Goal: Task Accomplishment & Management: Manage account settings

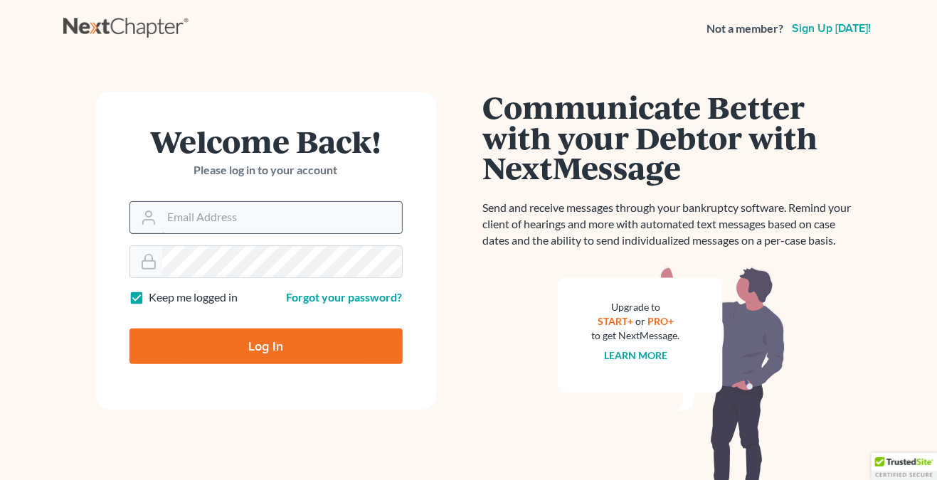
click at [333, 206] on input "Email Address" at bounding box center [282, 217] width 240 height 31
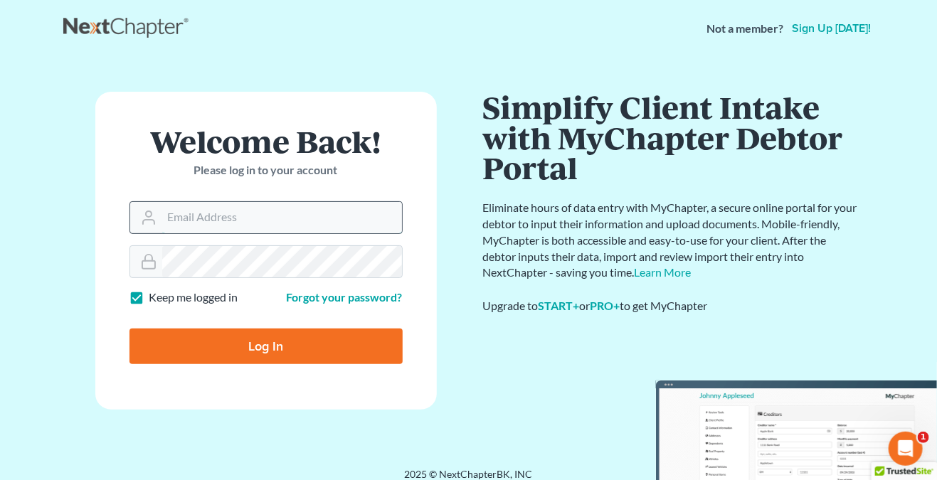
type input "ThaliaRadey"
click at [276, 340] on input "Log In" at bounding box center [266, 347] width 273 height 36
type input "Thinking..."
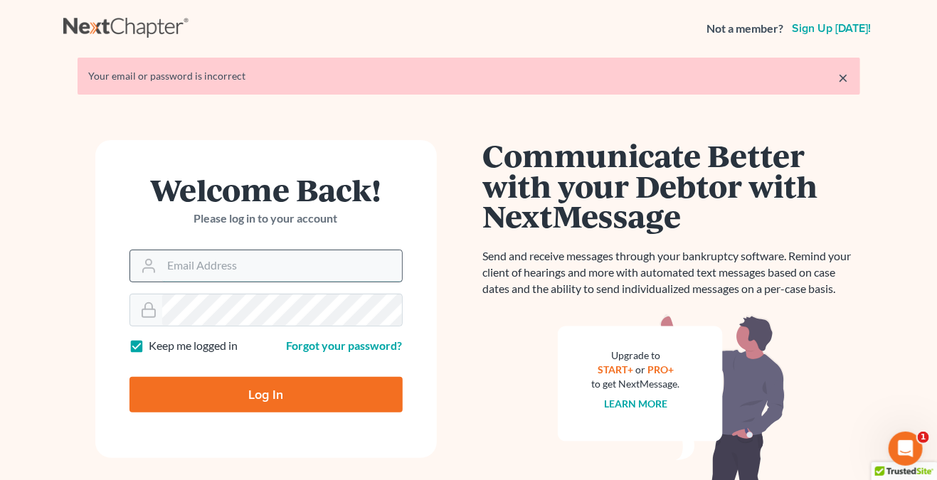
click at [271, 271] on input "Email Address" at bounding box center [282, 266] width 240 height 31
type input "[PERSON_NAME][EMAIL_ADDRESS][DOMAIN_NAME]"
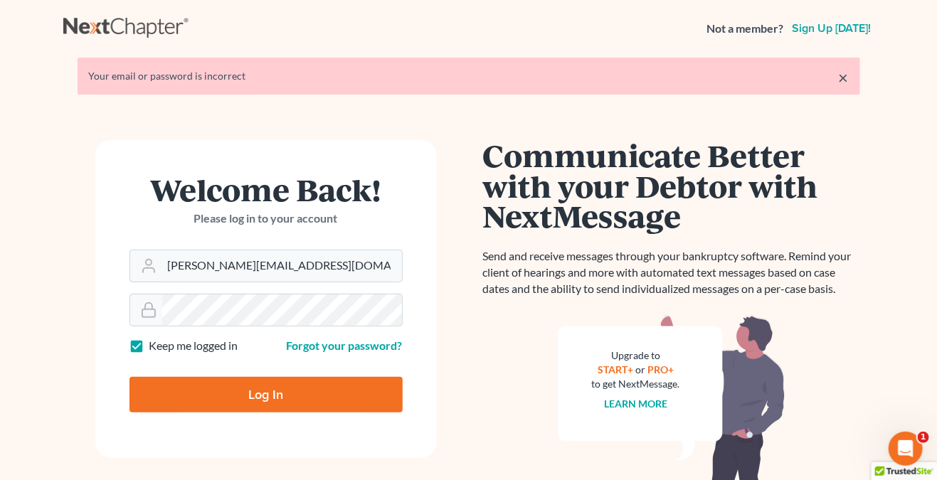
click at [271, 388] on input "Log In" at bounding box center [266, 395] width 273 height 36
type input "Thinking..."
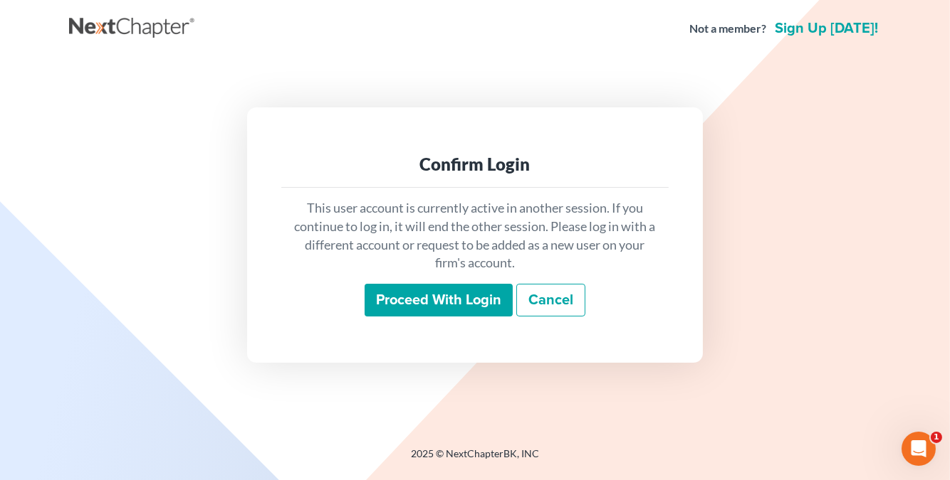
click at [457, 296] on input "Proceed with login" at bounding box center [438, 300] width 148 height 33
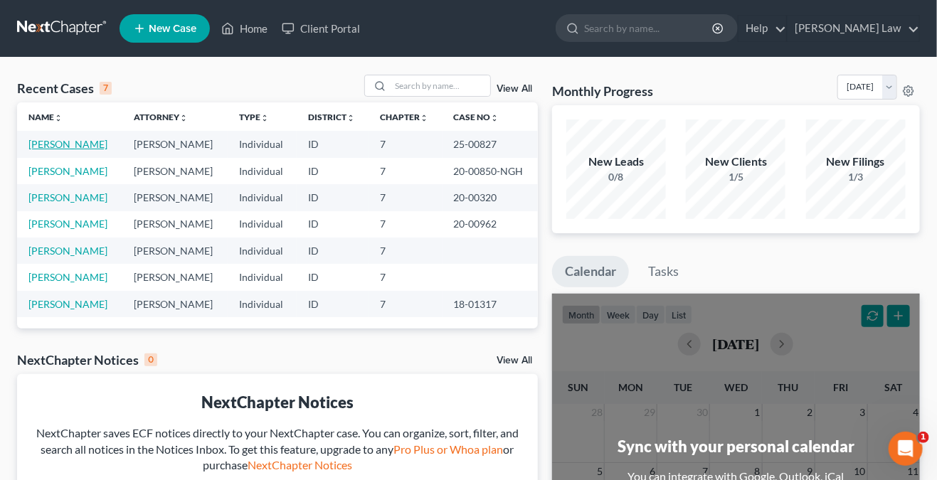
click at [60, 147] on link "Salinas, Jesse" at bounding box center [67, 144] width 79 height 12
select select "0"
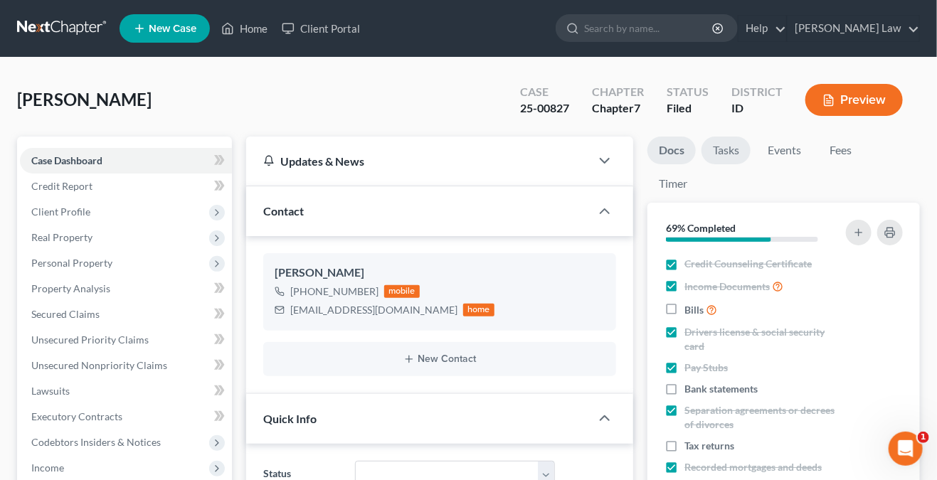
click at [720, 153] on link "Tasks" at bounding box center [726, 151] width 49 height 28
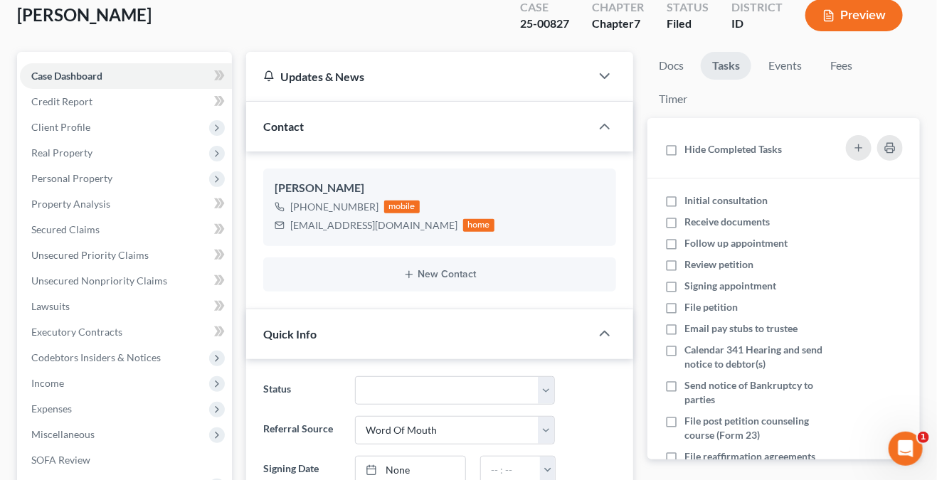
scroll to position [142, 0]
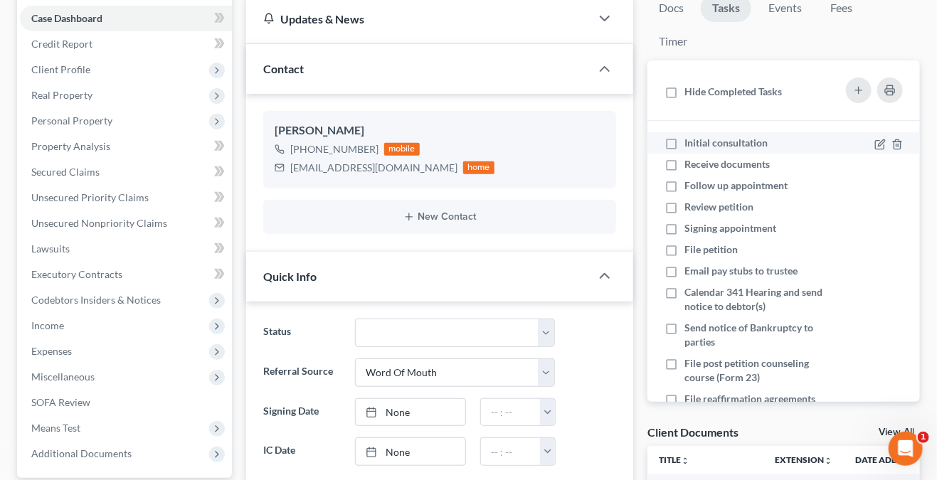
click at [685, 141] on label "Initial consultation" at bounding box center [732, 143] width 95 height 14
click at [690, 141] on input "Initial consultation" at bounding box center [694, 140] width 9 height 9
checkbox input "true"
click at [685, 167] on label "Receive documents" at bounding box center [733, 164] width 97 height 14
click at [690, 167] on input "Receive documents" at bounding box center [694, 161] width 9 height 9
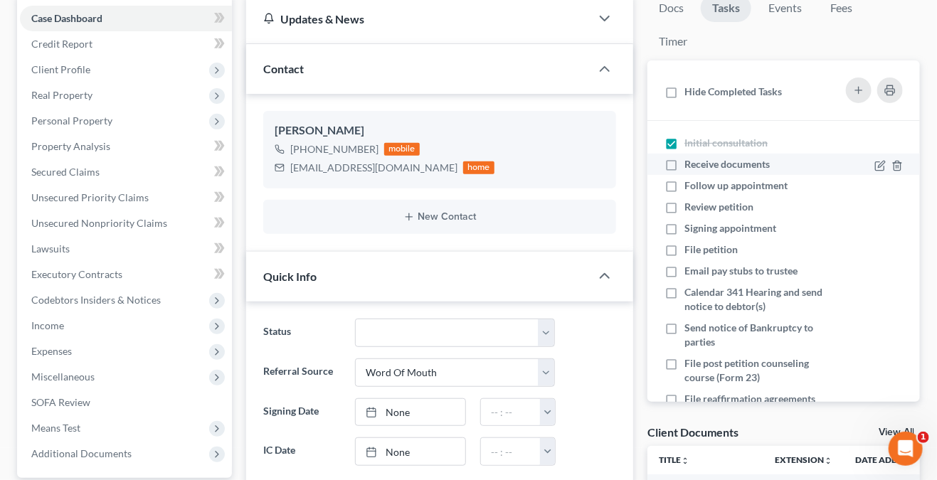
checkbox input "true"
click at [685, 187] on label "Follow up appointment" at bounding box center [742, 186] width 115 height 14
click at [690, 187] on input "Follow up appointment" at bounding box center [694, 183] width 9 height 9
checkbox input "true"
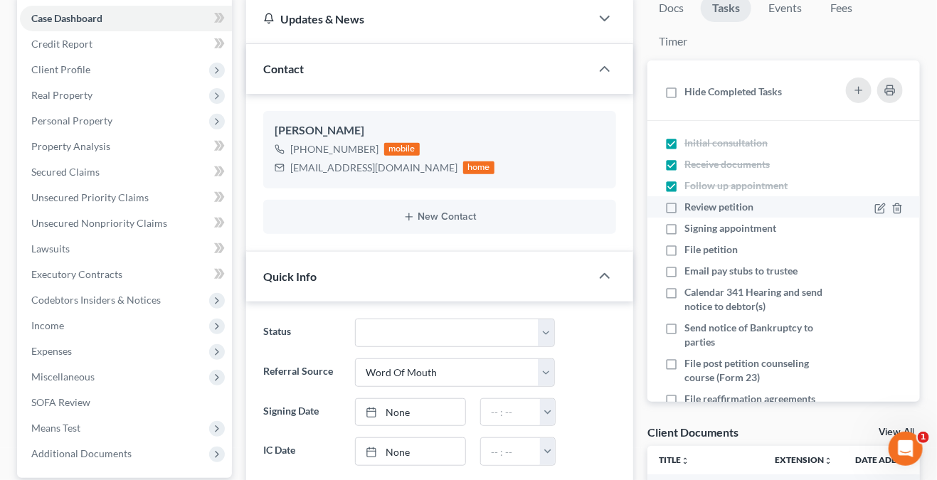
click at [685, 213] on label "Review petition" at bounding box center [725, 207] width 80 height 14
click at [690, 209] on input "Review petition" at bounding box center [694, 204] width 9 height 9
checkbox input "true"
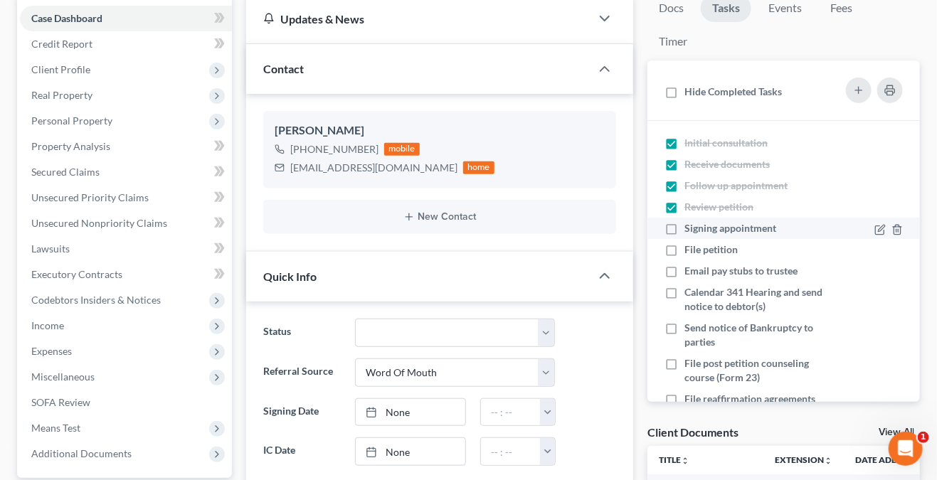
click at [685, 228] on label "Signing appointment" at bounding box center [736, 228] width 103 height 14
click at [690, 228] on input "Signing appointment" at bounding box center [694, 225] width 9 height 9
checkbox input "true"
click at [685, 249] on label "File petition" at bounding box center [717, 250] width 65 height 14
click at [690, 249] on input "File petition" at bounding box center [694, 247] width 9 height 9
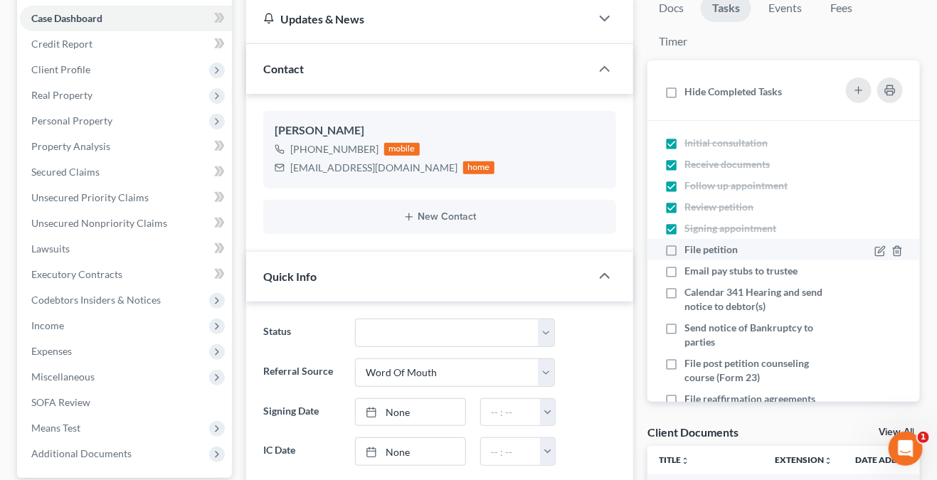
checkbox input "true"
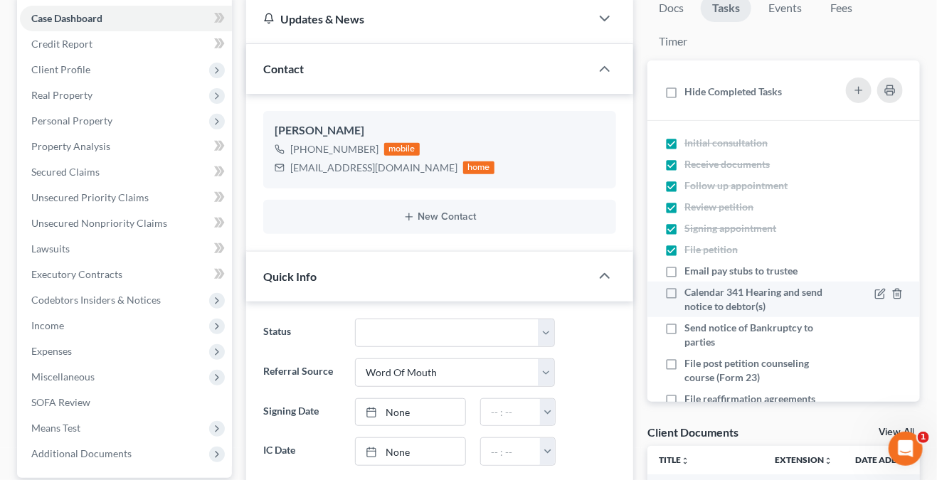
click at [758, 300] on span "Calendar 341 Hearing and send notice to debtor(s)" at bounding box center [754, 299] width 138 height 26
click at [700, 295] on input "Calendar 341 Hearing and send notice to debtor(s)" at bounding box center [694, 289] width 9 height 9
click at [685, 296] on label "Calendar 341 Hearing and send notice to debtor(s)" at bounding box center [754, 299] width 138 height 28
click at [690, 295] on input "Calendar 341 Hearing and send notice to debtor(s)" at bounding box center [694, 289] width 9 height 9
checkbox input "false"
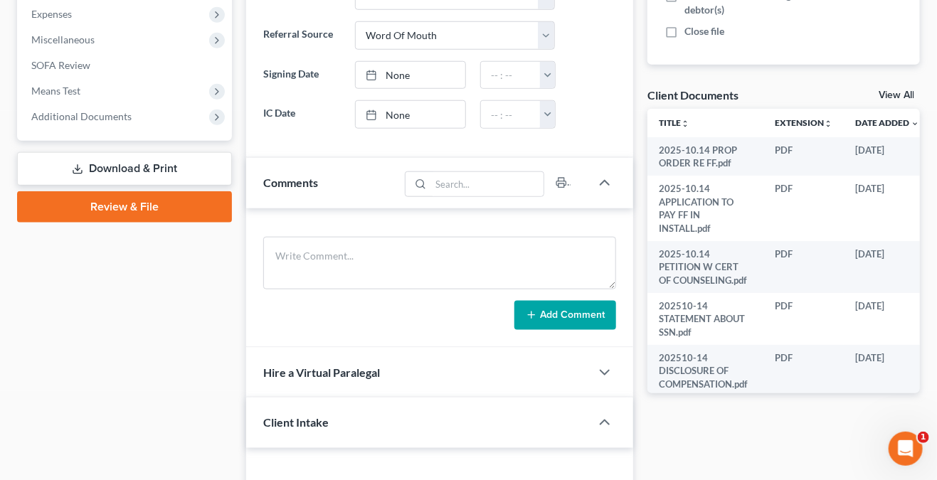
scroll to position [0, 0]
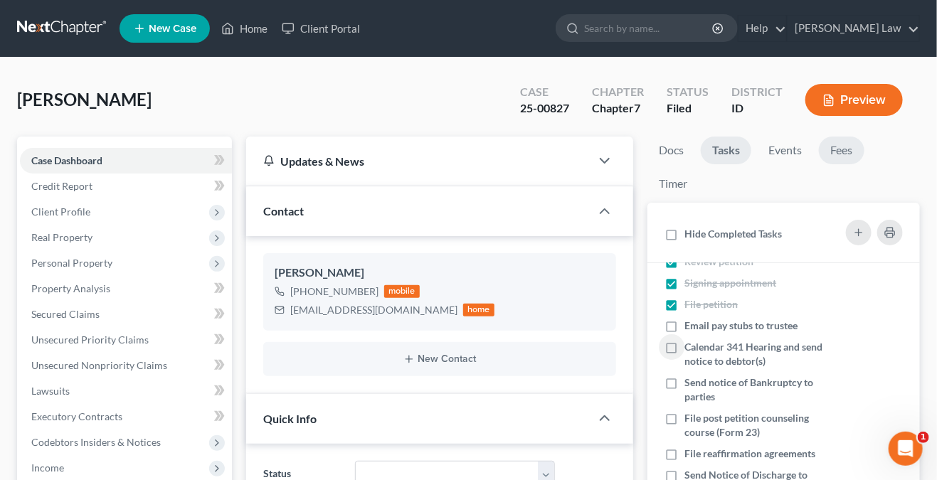
click at [844, 154] on link "Fees" at bounding box center [842, 151] width 46 height 28
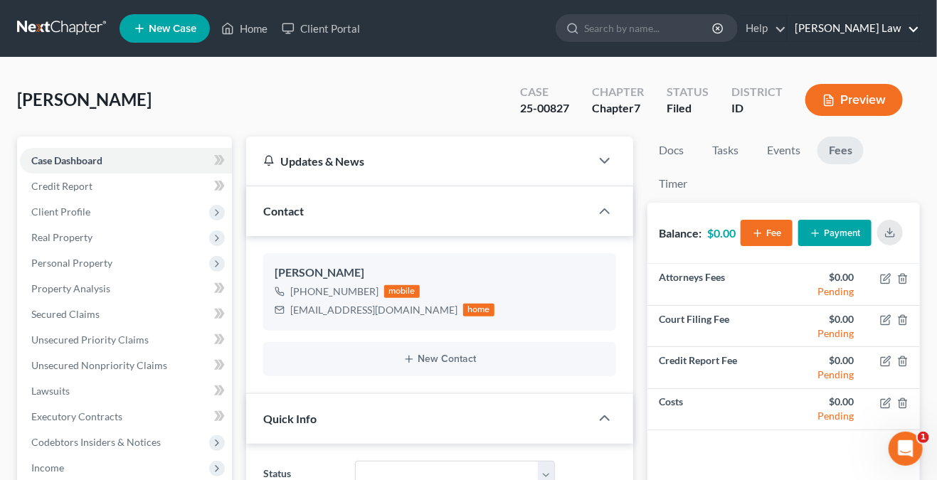
click at [863, 29] on link "Thalia Radey Law" at bounding box center [854, 29] width 132 height 26
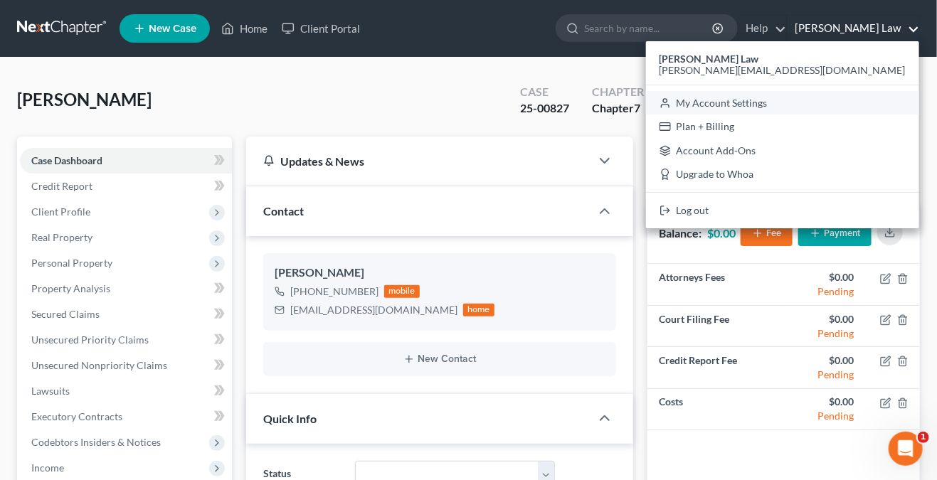
click at [849, 113] on link "My Account Settings" at bounding box center [782, 103] width 273 height 24
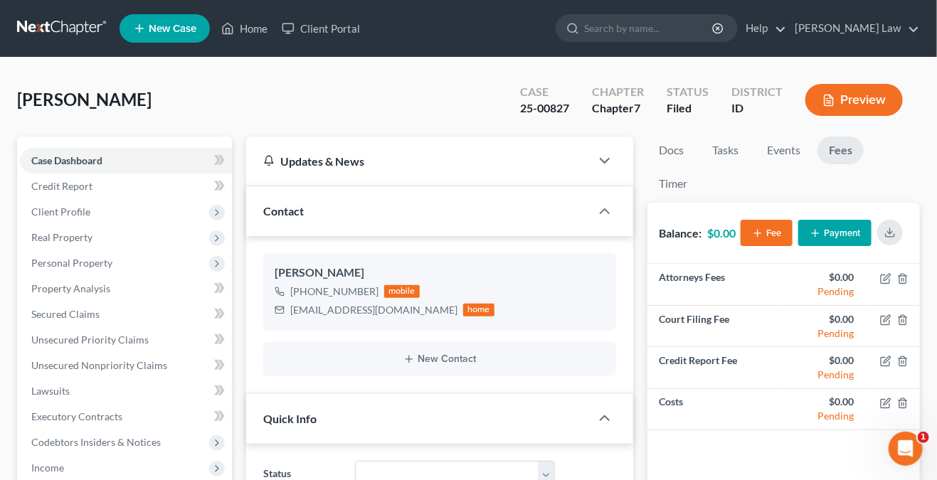
select select "28"
select select "13"
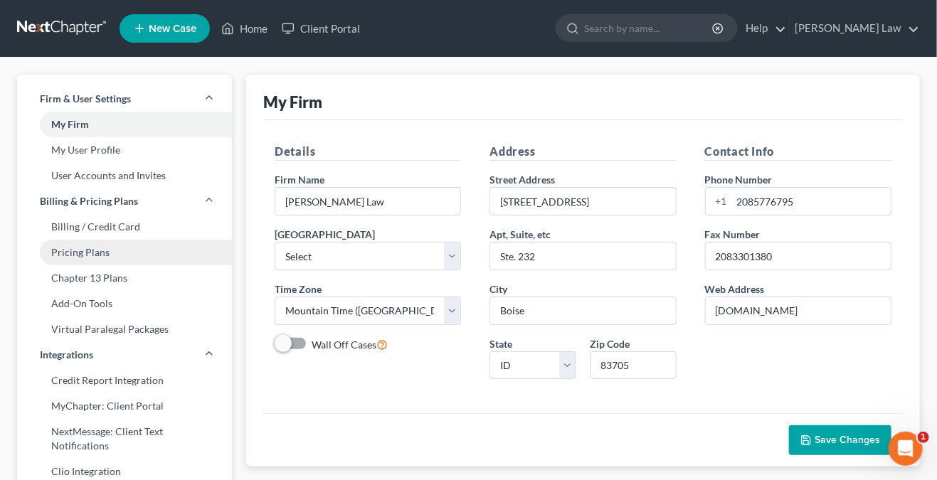
click at [95, 260] on link "Pricing Plans" at bounding box center [124, 253] width 215 height 26
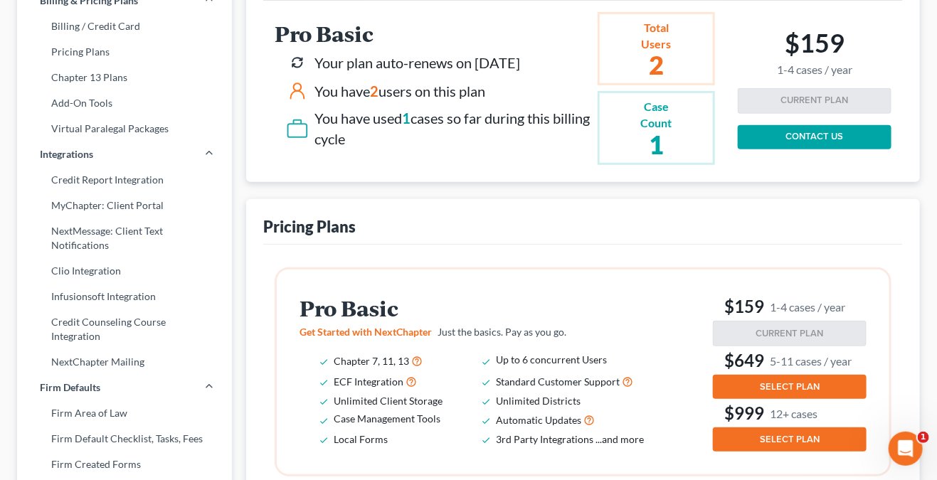
scroll to position [214, 0]
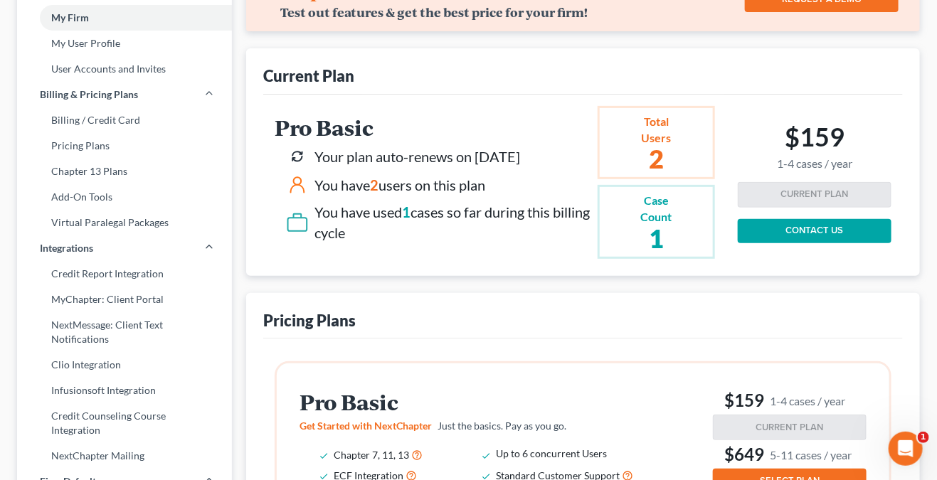
scroll to position [142, 0]
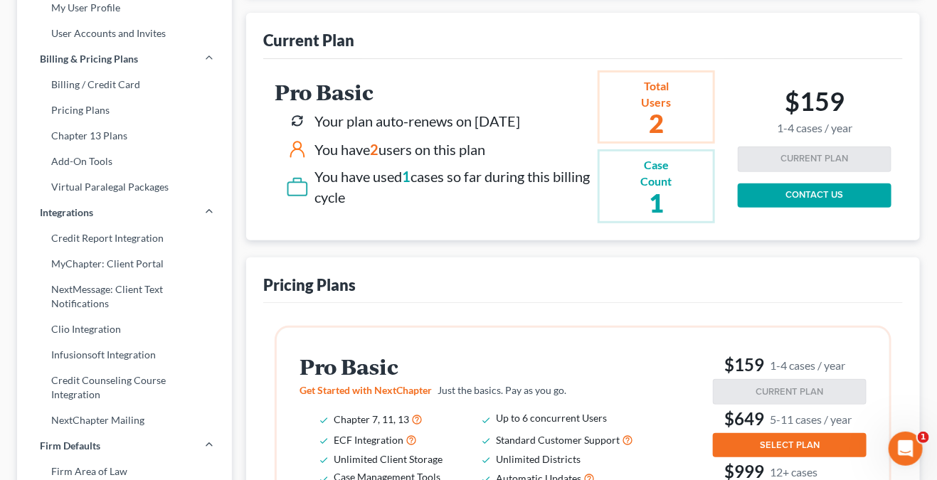
click at [513, 285] on div "Pricing Plans" at bounding box center [583, 281] width 640 height 46
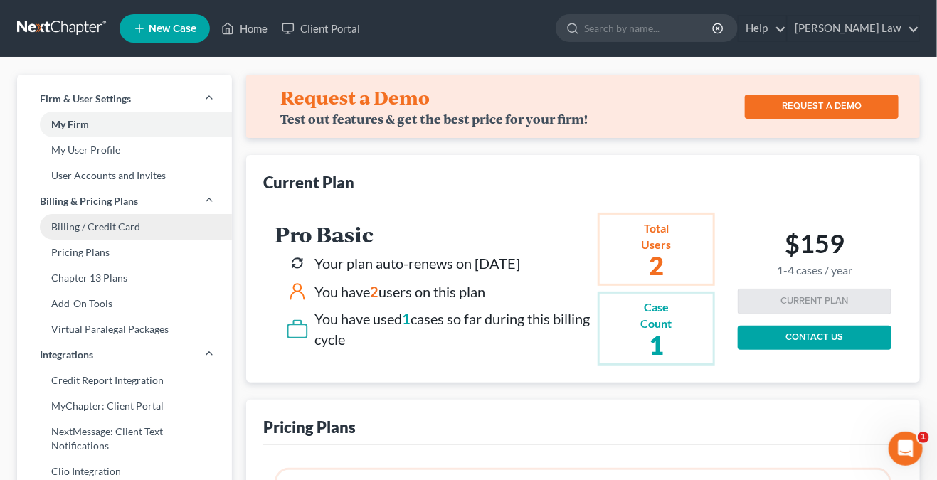
click at [112, 233] on link "Billing / Credit Card" at bounding box center [124, 227] width 215 height 26
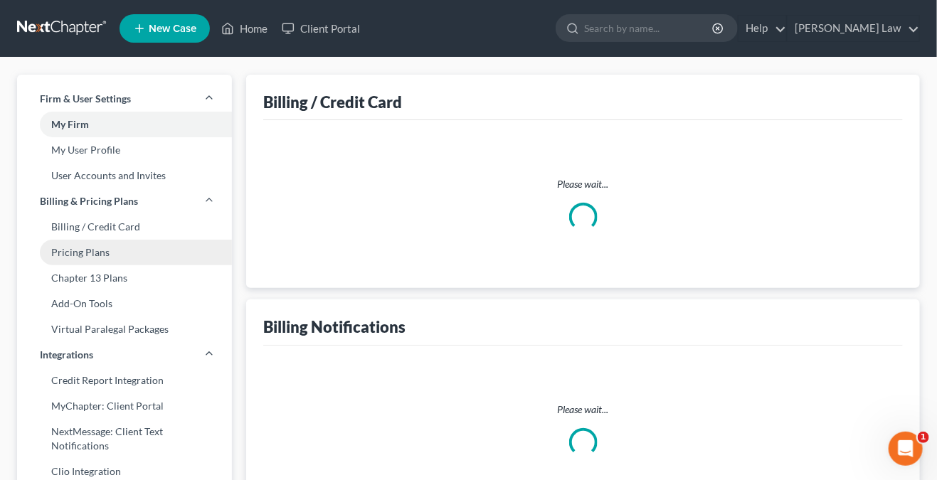
select select "13"
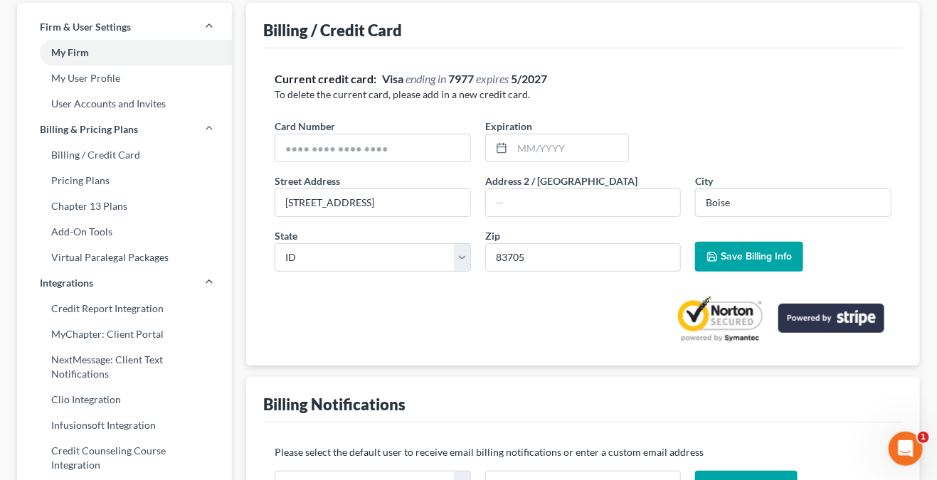
scroll to position [71, 0]
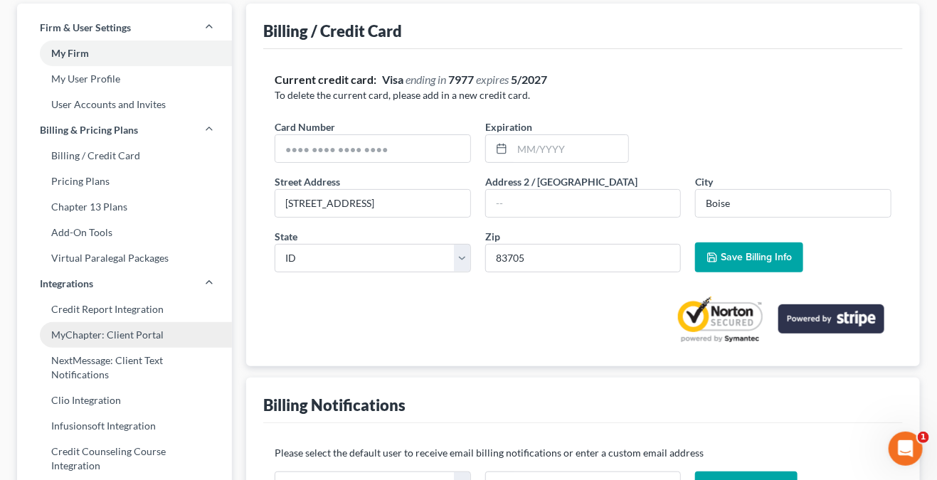
click at [129, 332] on link "MyChapter: Client Portal" at bounding box center [124, 335] width 215 height 26
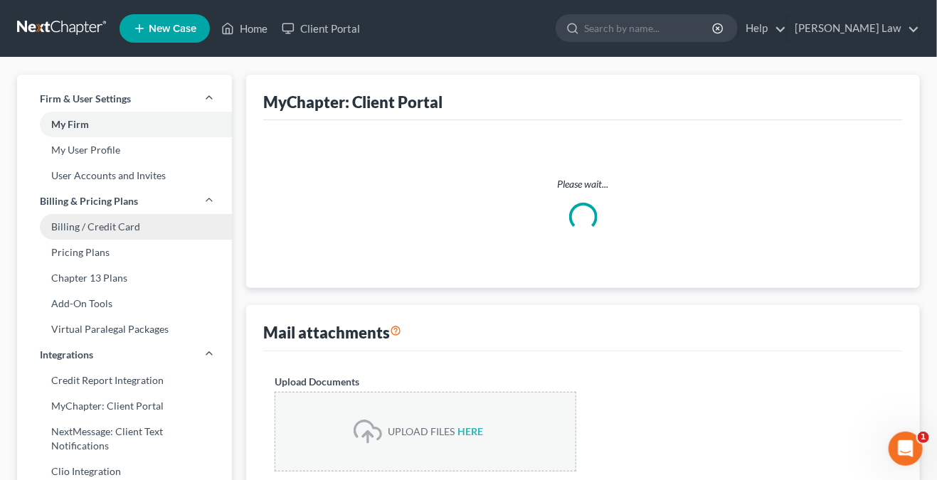
select select
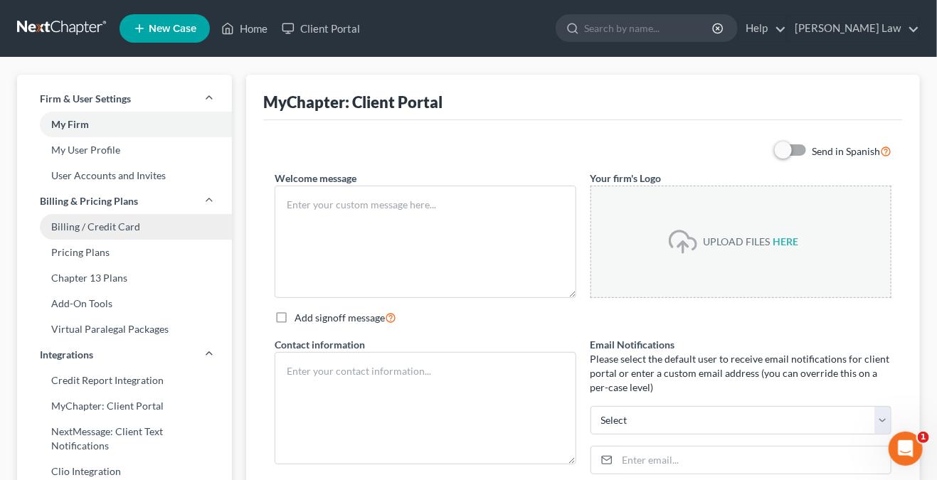
type textarea "Hello! Welcome to MyChapter. We are here to help make the bankruptcy filing pro…"
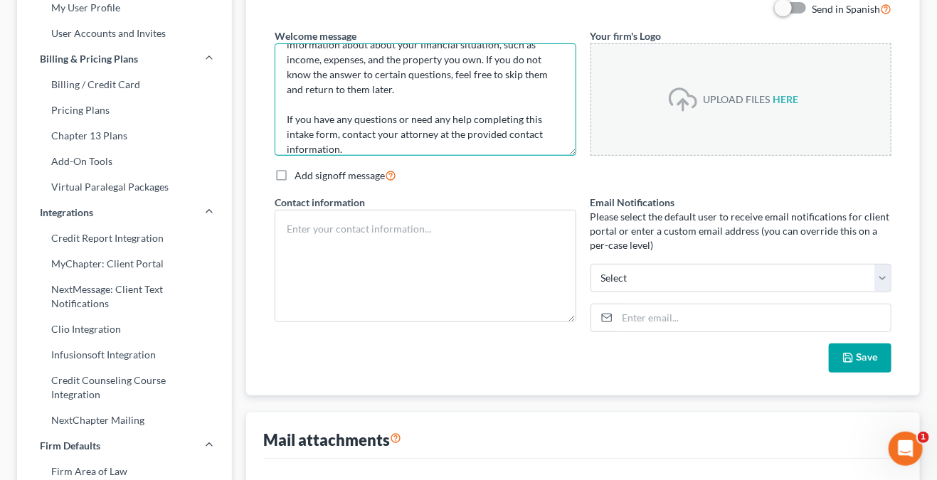
scroll to position [90, 0]
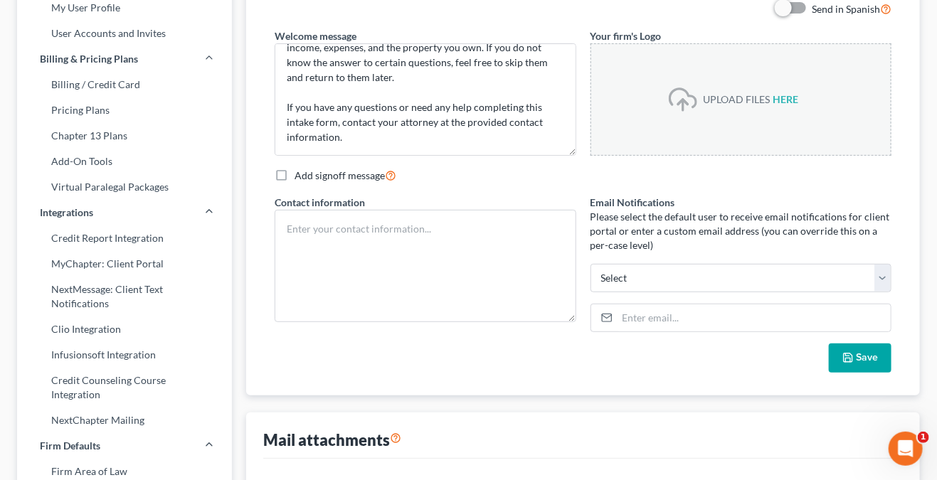
click at [507, 179] on div "Add signoff message" at bounding box center [583, 175] width 617 height 16
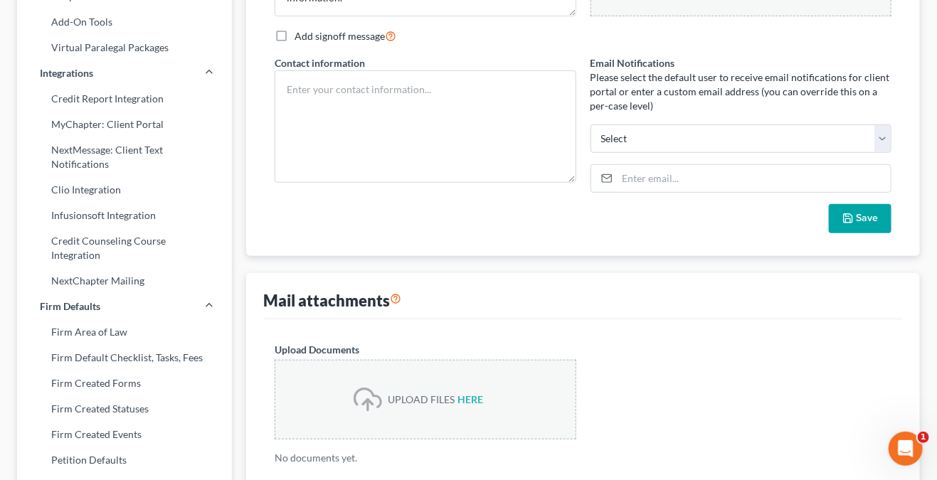
scroll to position [0, 0]
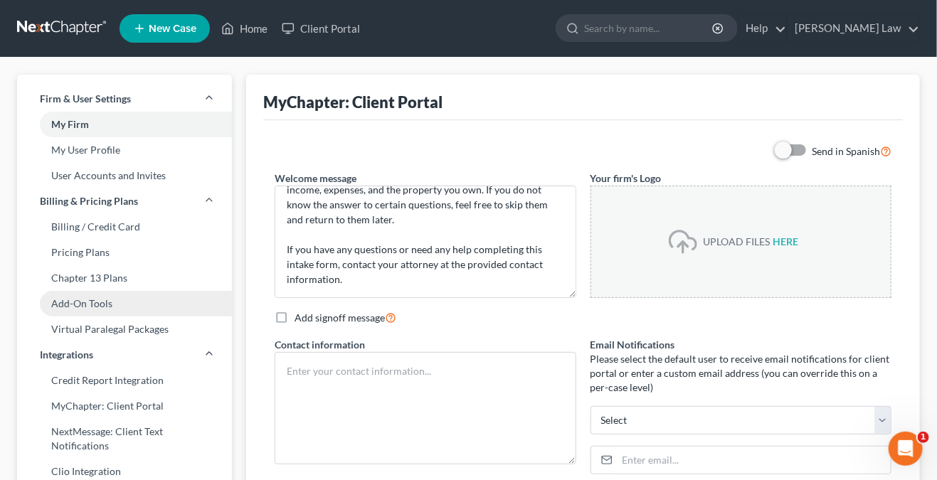
click at [91, 304] on link "Add-On Tools" at bounding box center [124, 304] width 215 height 26
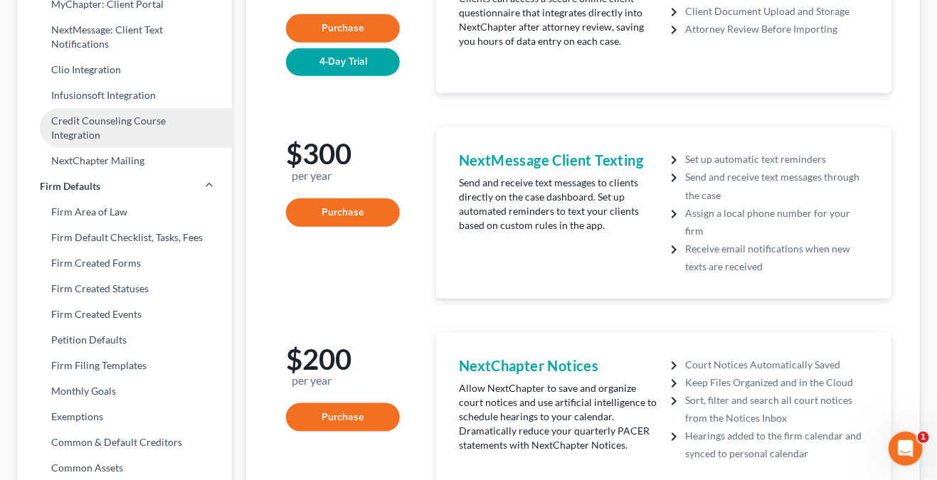
scroll to position [427, 0]
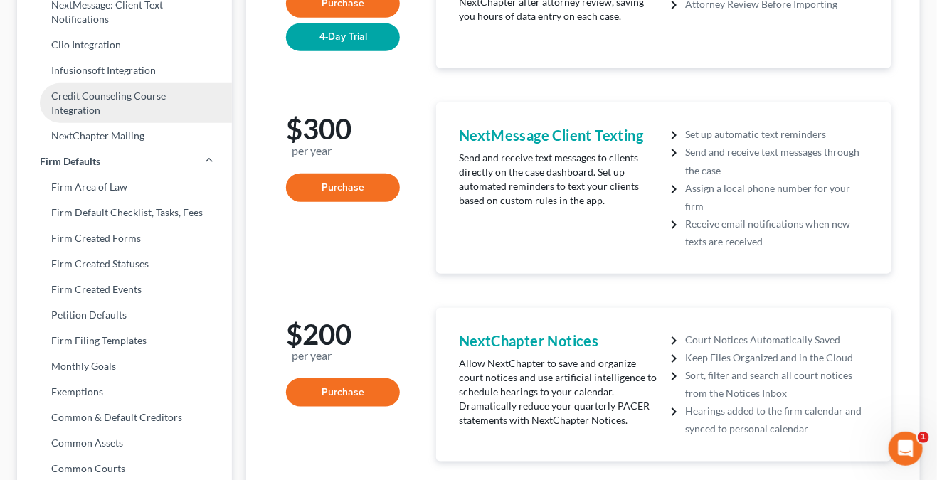
click at [146, 178] on link "Firm Area of Law" at bounding box center [124, 187] width 215 height 26
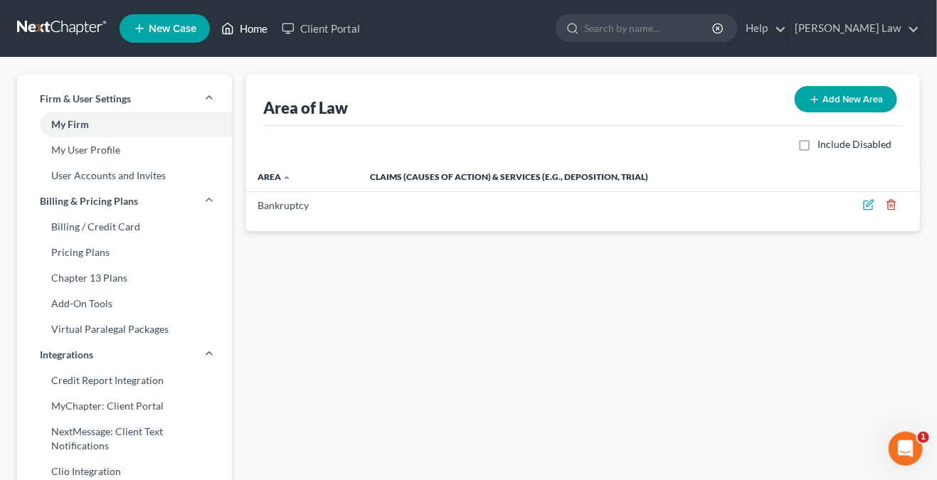
click at [261, 28] on link "Home" at bounding box center [244, 29] width 61 height 26
